Goal: Check status: Check status

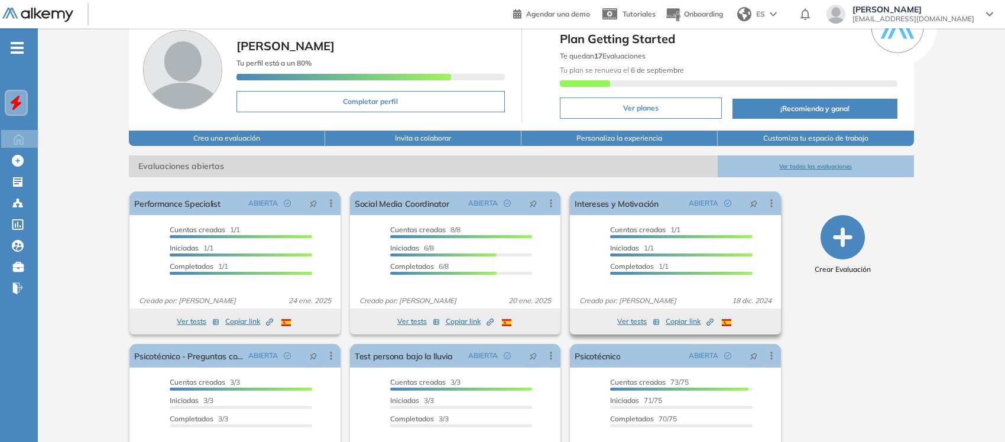
scroll to position [108, 0]
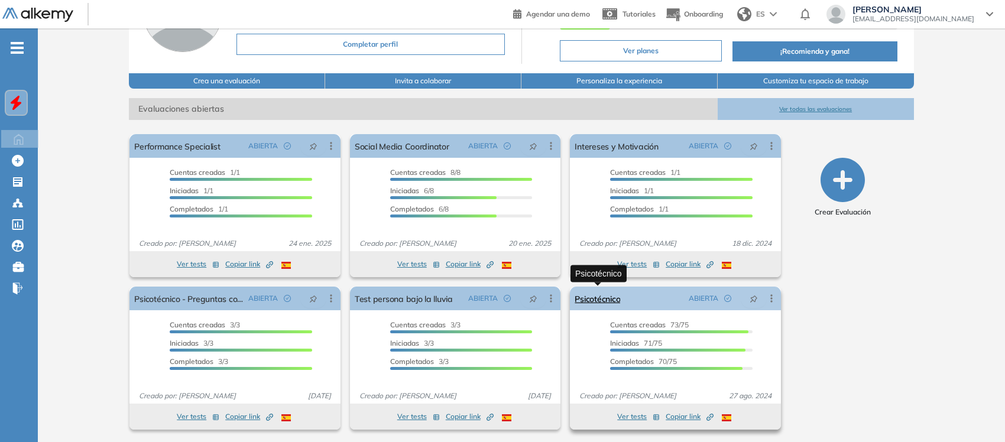
click at [592, 297] on link "Psicotécnico" at bounding box center [598, 299] width 46 height 24
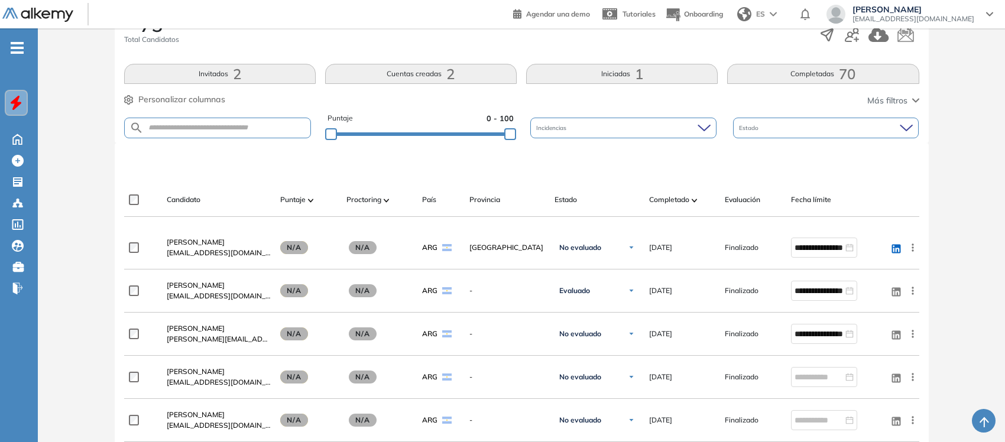
scroll to position [222, 0]
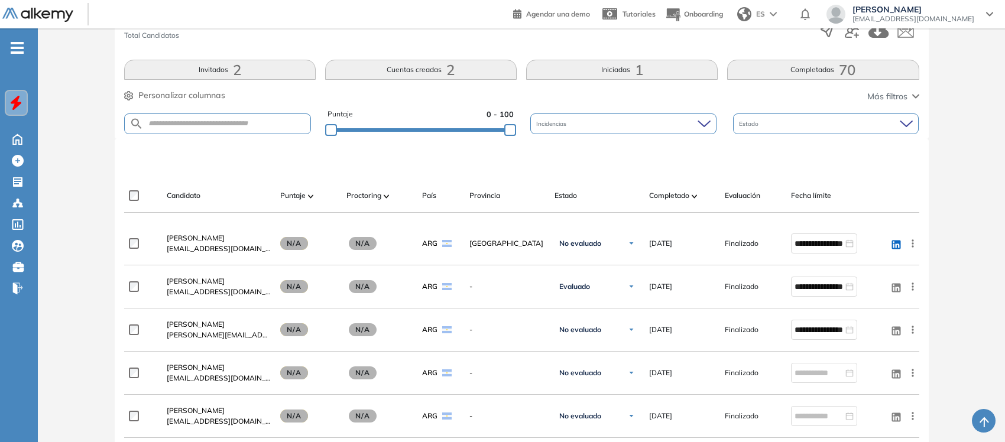
click at [563, 125] on span "Incidencias" at bounding box center [552, 123] width 33 height 9
click at [226, 133] on form at bounding box center [217, 124] width 187 height 21
click at [226, 125] on input "text" at bounding box center [227, 123] width 167 height 9
type input "**********"
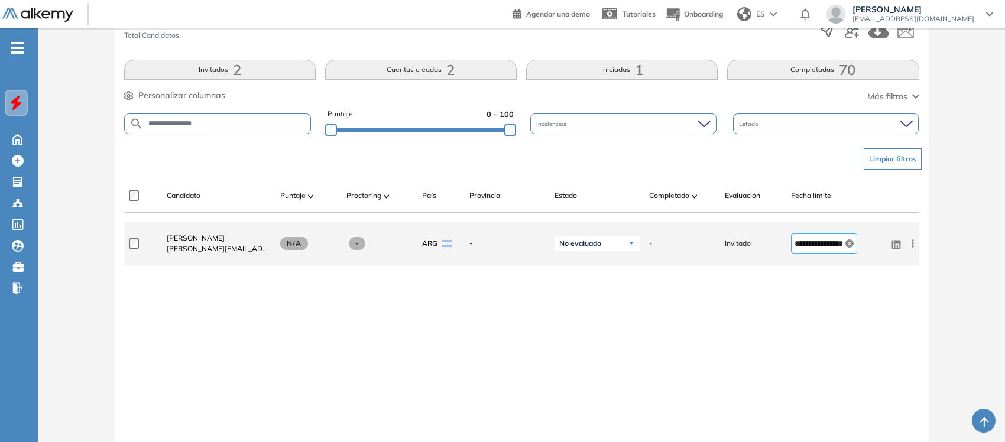
click at [807, 244] on icon "close-circle" at bounding box center [849, 243] width 8 height 8
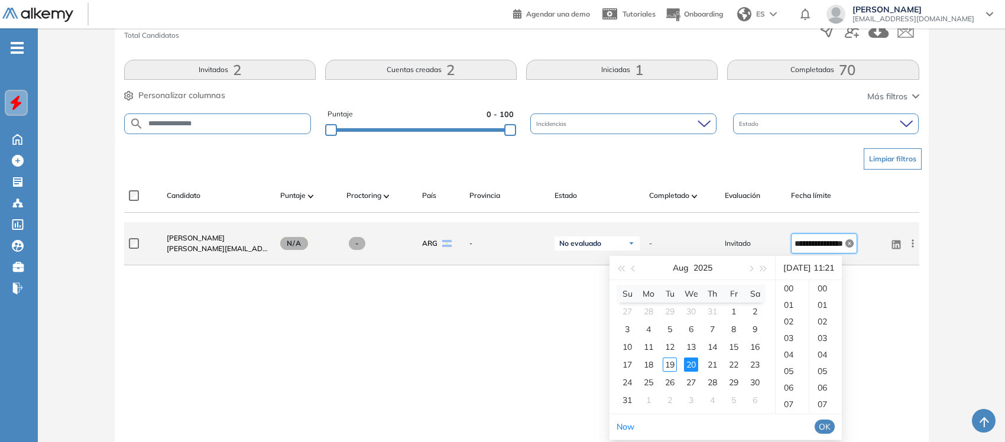
scroll to position [347, 0]
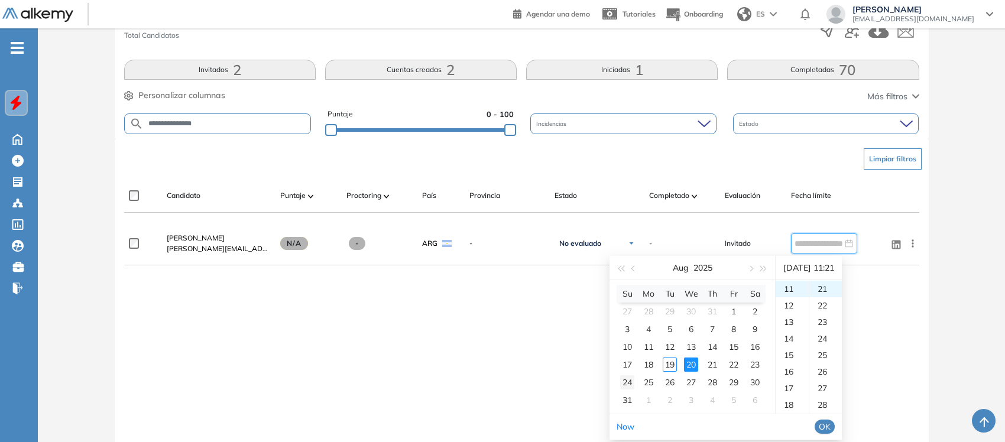
click at [628, 354] on div "24" at bounding box center [627, 382] width 14 height 14
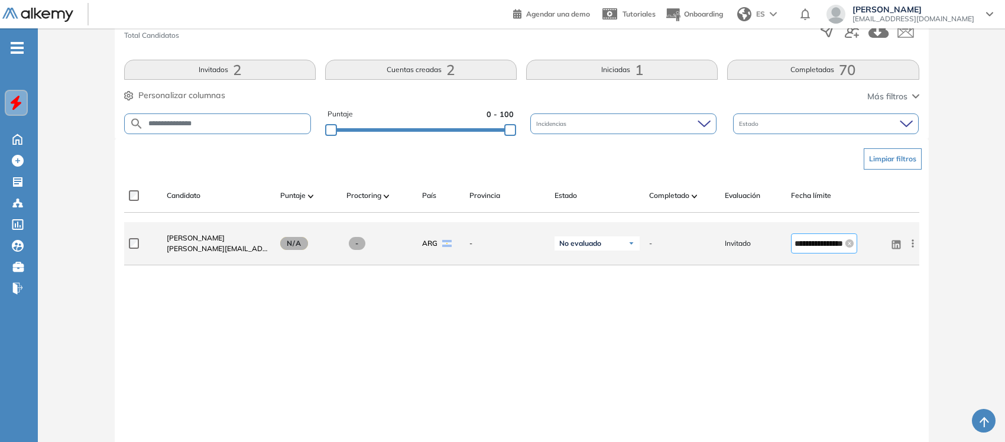
click at [807, 248] on div "**********" at bounding box center [824, 243] width 59 height 13
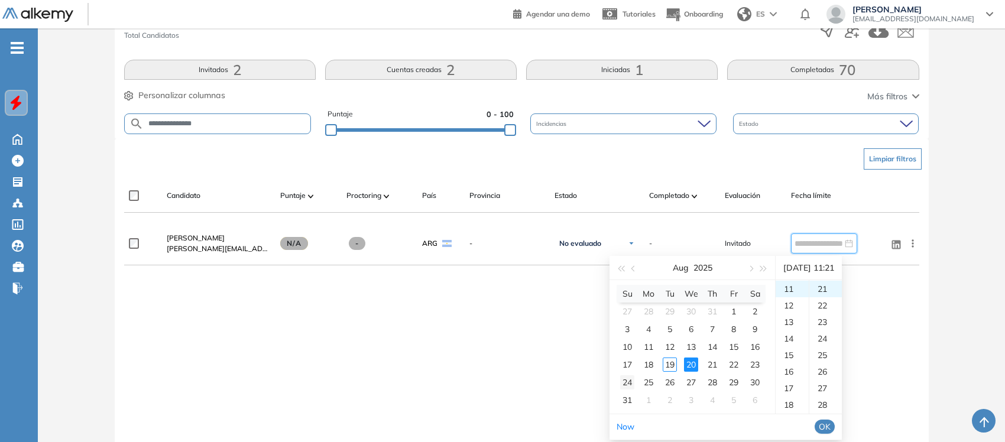
click at [626, 354] on div "24" at bounding box center [627, 382] width 14 height 14
click at [793, 354] on div "20" at bounding box center [792, 387] width 33 height 17
click at [796, 322] on div "22" at bounding box center [792, 321] width 33 height 17
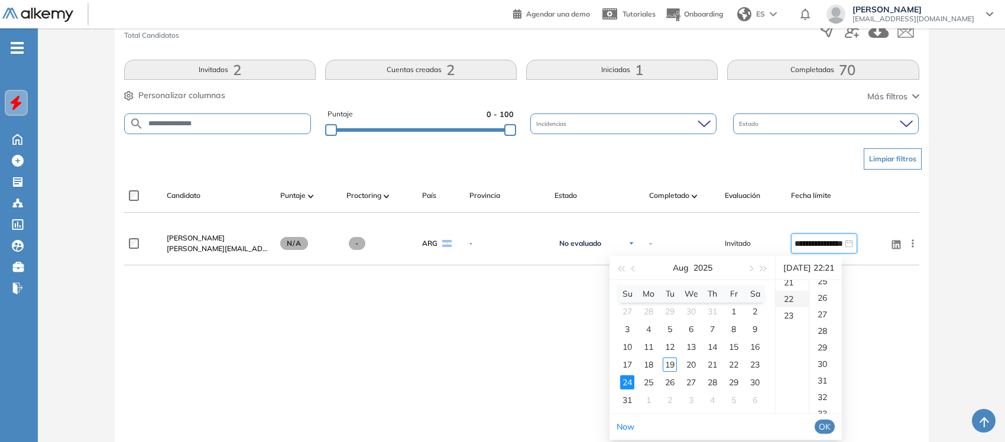
scroll to position [364, 0]
click at [788, 306] on div "23" at bounding box center [792, 305] width 33 height 17
click at [807, 297] on ul "00 01 02 03 04 05 06 07 08 09 10 11 12 13 14 15 16 17 18 19 20 21 22 23 24 25 2…" at bounding box center [825, 347] width 33 height 134
click at [807, 291] on div "59" at bounding box center [825, 289] width 33 height 17
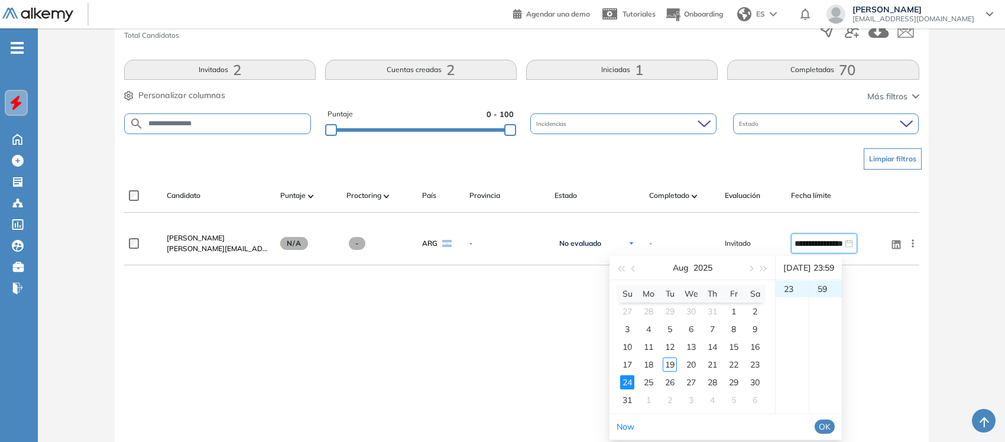
click at [807, 354] on span "OK" at bounding box center [825, 426] width 12 height 13
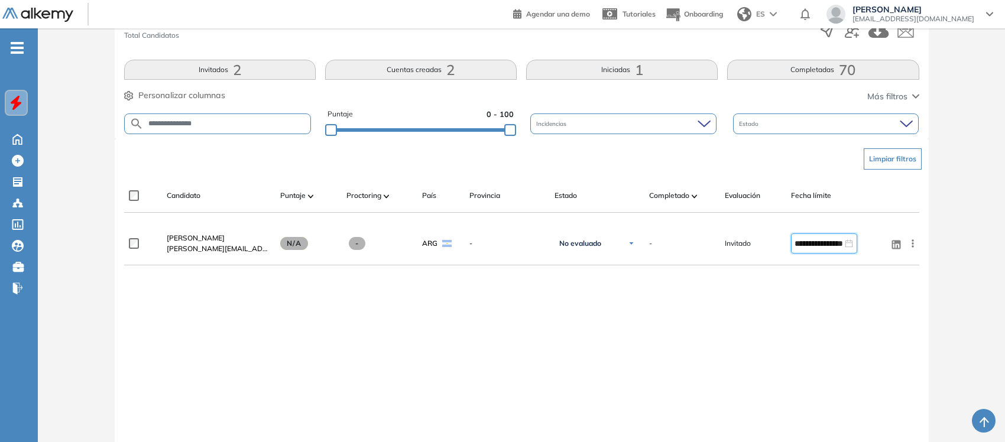
type input "**********"
click at [803, 329] on div "**********" at bounding box center [521, 343] width 795 height 242
